Goal: Contribute content: Add original content to the website for others to see

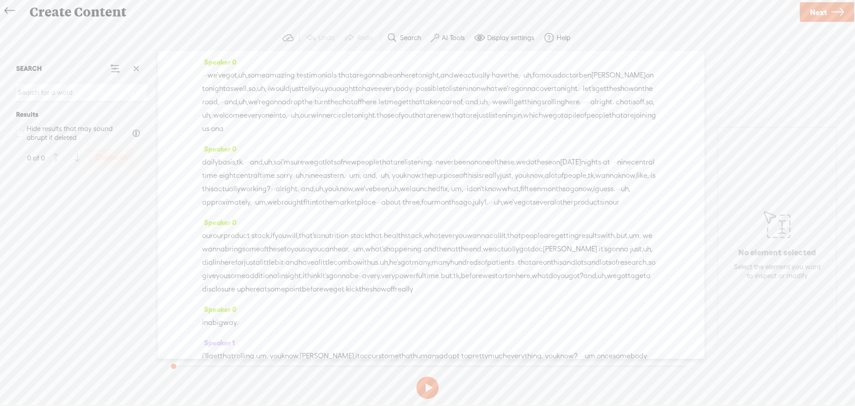
scroll to position [1956, 0]
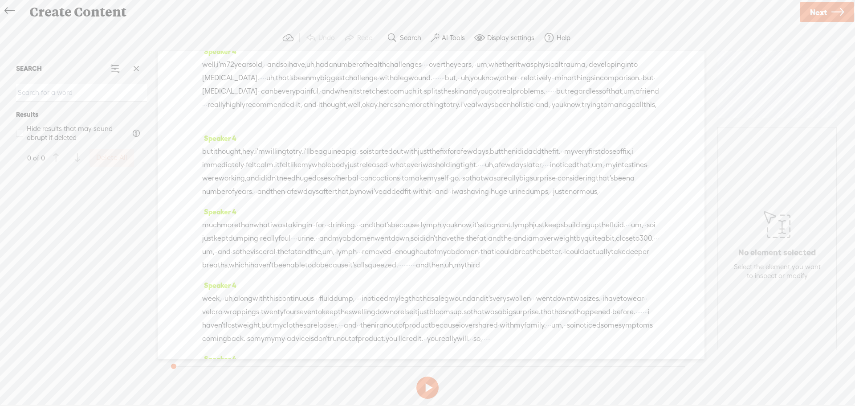
drag, startPoint x: 254, startPoint y: 245, endPoint x: 263, endPoint y: 241, distance: 10.4
click at [260, 245] on div "Speaker 0 · · · we've got, uh, some amazing · testimonials · that are gonna be …" at bounding box center [431, 205] width 547 height 308
click at [578, 38] on span at bounding box center [587, 31] width 18 height 13
drag, startPoint x: 280, startPoint y: 229, endPoint x: 265, endPoint y: 231, distance: 14.8
click at [578, 38] on span at bounding box center [587, 31] width 18 height 13
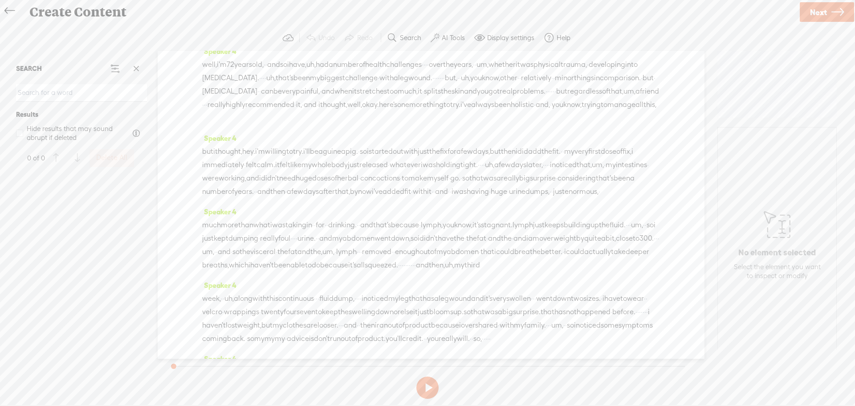
click at [255, 38] on div "asking. · · · alright. · i think next up, we're gonna go to [GEOGRAPHIC_DATA], …" at bounding box center [431, 24] width 458 height 27
click at [573, 38] on span "·" at bounding box center [574, 31] width 2 height 13
click at [315, 38] on div "asking. · · · alright. · i think next up, we're gonna go to [GEOGRAPHIC_DATA], …" at bounding box center [431, 24] width 458 height 27
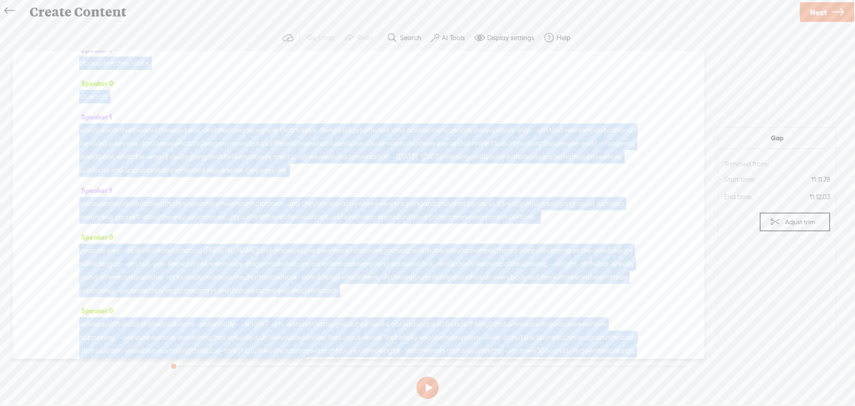
scroll to position [0, 0]
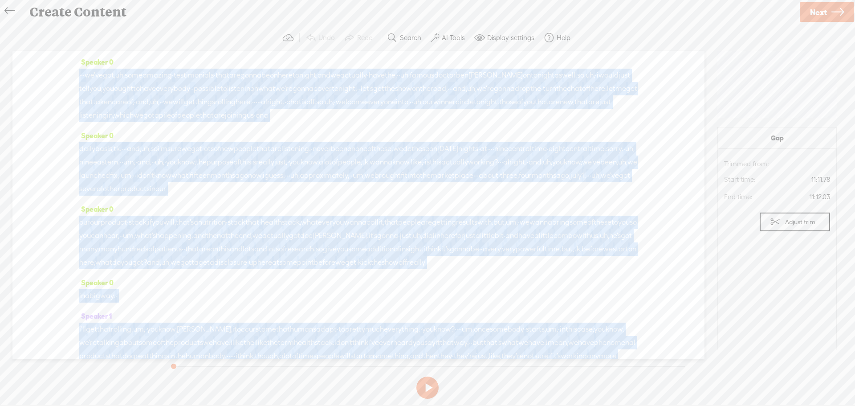
drag, startPoint x: 444, startPoint y: 136, endPoint x: -2, endPoint y: 72, distance: 450.5
click at [0, 72] on html "Hold on tight . . . nhershbe HOME MY CONTENT MY CHANNEL MY LIBRARY MY JOURNEYS …" at bounding box center [427, 202] width 855 height 405
click at [115, 82] on span "got," at bounding box center [109, 75] width 12 height 13
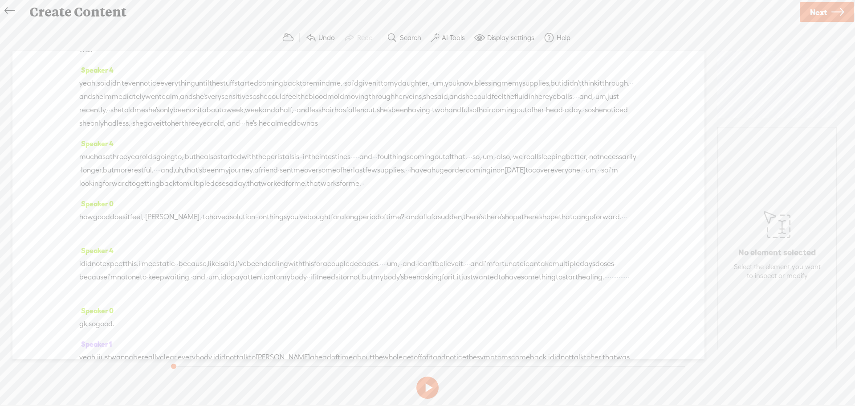
scroll to position [401, 0]
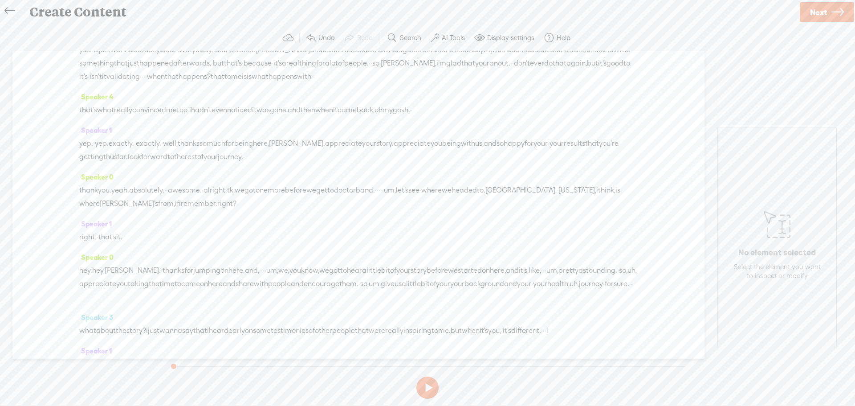
scroll to position [713, 0]
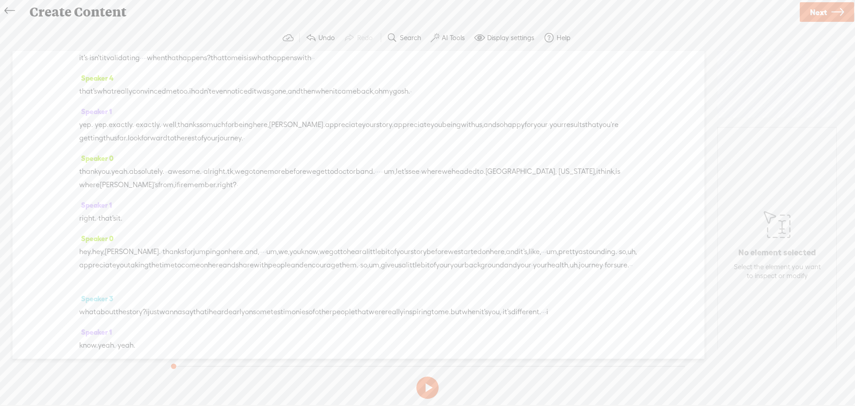
click at [168, 145] on span "forward" at bounding box center [154, 137] width 26 height 13
click at [258, 184] on span "Play" at bounding box center [262, 183] width 14 height 9
click at [429, 389] on button at bounding box center [428, 387] width 22 height 22
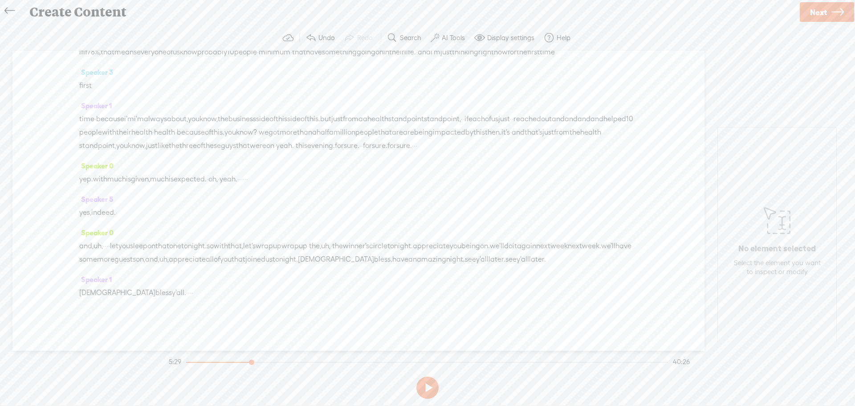
scroll to position [7542, 0]
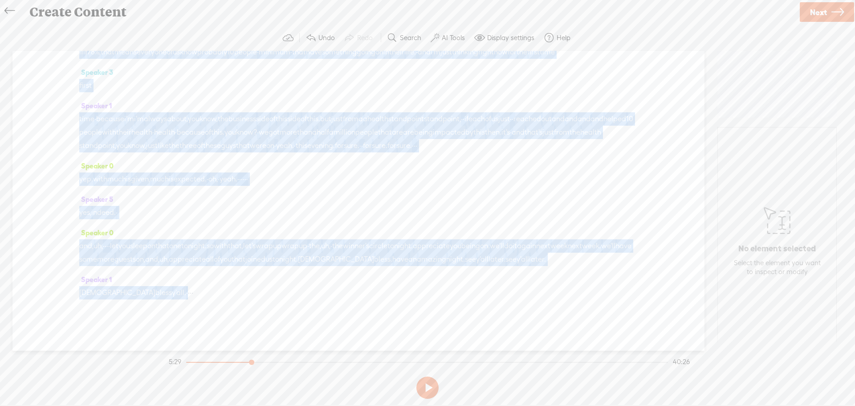
drag, startPoint x: 189, startPoint y: 240, endPoint x: 135, endPoint y: 291, distance: 74.7
click at [135, 291] on div "Speaker 0 [S] · · · we've got, uh, some amazing · testimonials · that are gonna…" at bounding box center [358, 201] width 692 height 300
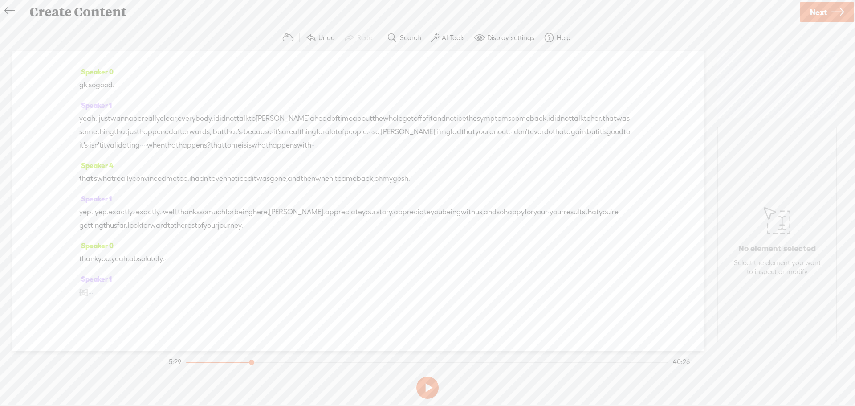
click at [152, 236] on div "Speaker 0 [S] · · · we've got, uh, some amazing · testimonials · that are gonna…" at bounding box center [358, 201] width 692 height 300
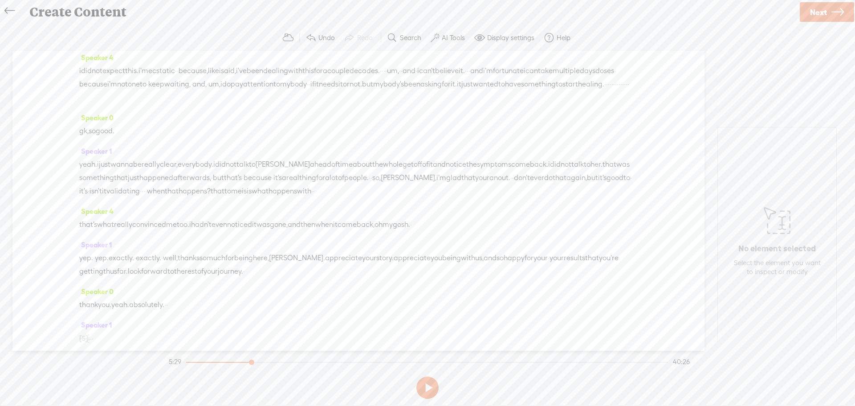
scroll to position [692, 0]
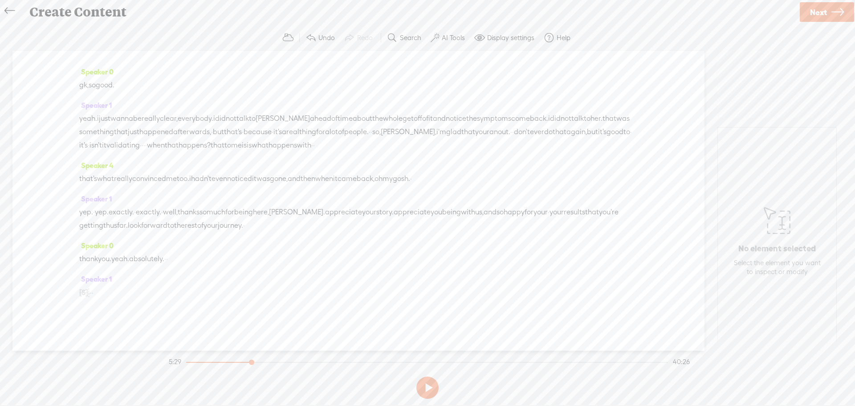
click at [206, 254] on div "thank you. yeah. absolutely. · ·" at bounding box center [358, 258] width 559 height 13
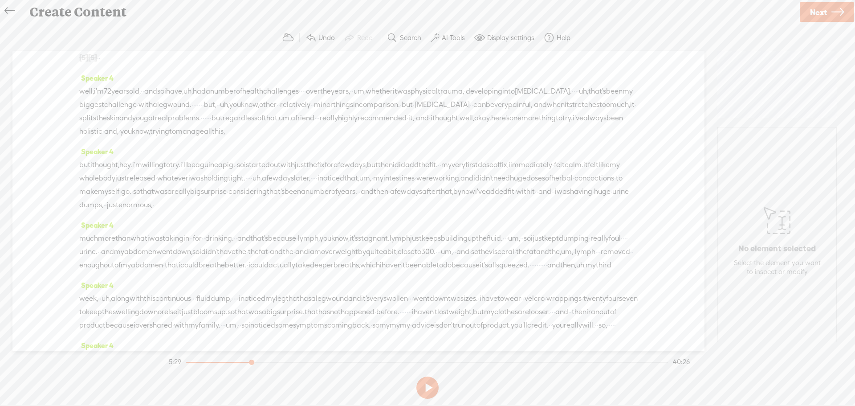
scroll to position [0, 0]
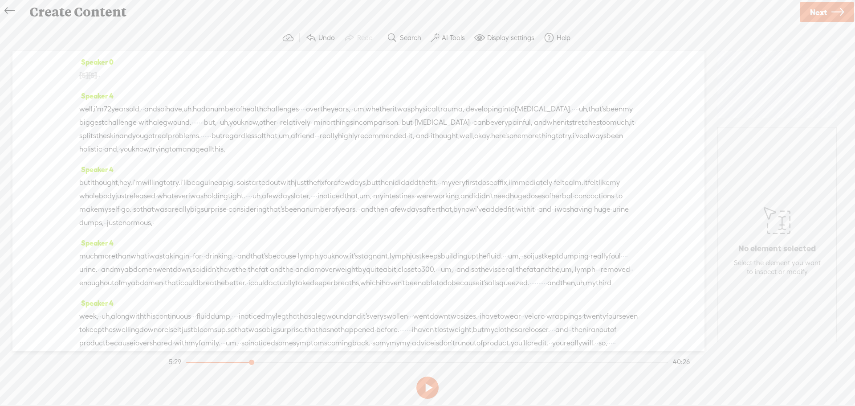
click at [807, 12] on link "Next" at bounding box center [827, 12] width 54 height 20
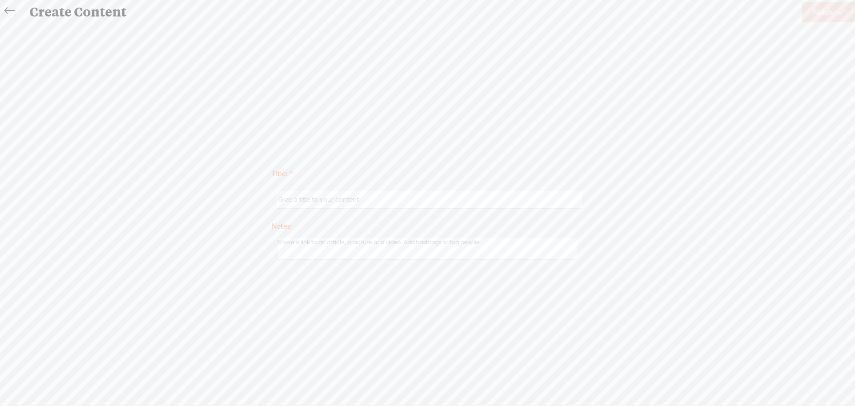
click at [319, 202] on input "text" at bounding box center [429, 199] width 305 height 17
type input "Winner Circle - [PERSON_NAME]'s Story - [DATE]"
click at [817, 11] on span "Finish" at bounding box center [823, 12] width 20 height 23
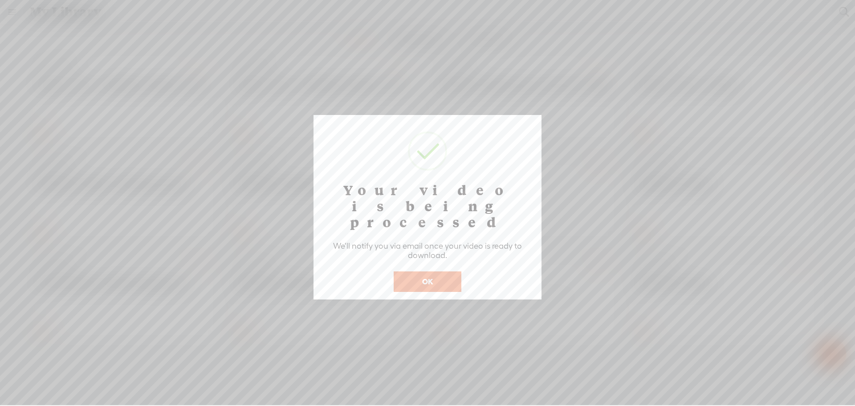
drag, startPoint x: 422, startPoint y: 269, endPoint x: 409, endPoint y: 269, distance: 13.8
click at [422, 271] on button "OK" at bounding box center [428, 281] width 68 height 20
